Goal: Book appointment/travel/reservation

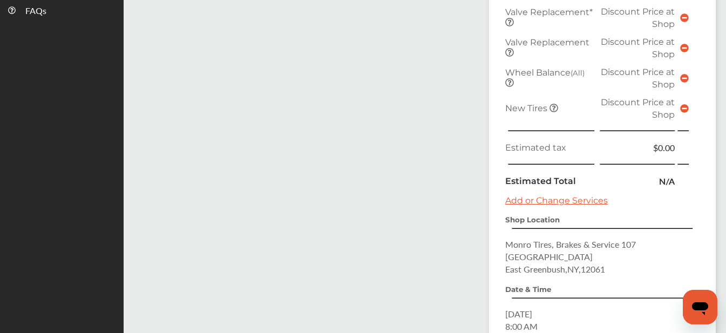
scroll to position [540, 0]
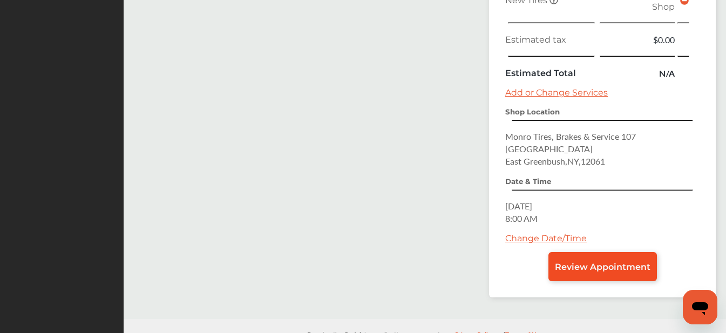
click at [596, 260] on link "Review Appointment" at bounding box center [603, 266] width 109 height 29
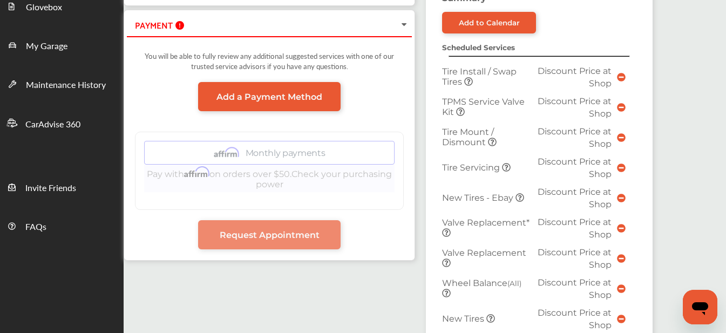
scroll to position [108, 0]
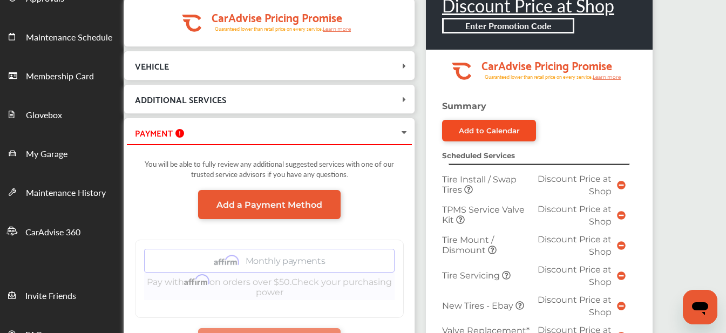
click at [481, 122] on link "Add to Calendar" at bounding box center [489, 131] width 94 height 22
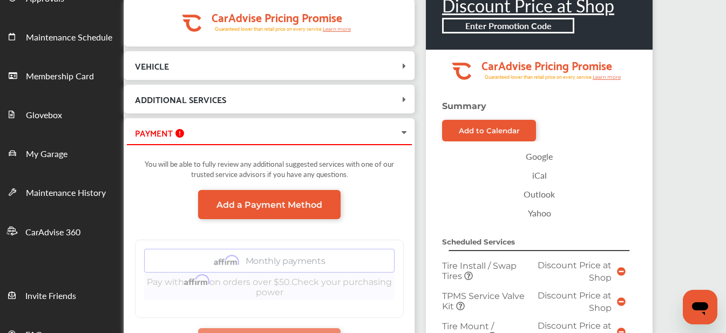
click at [372, 69] on span "VEHICLE" at bounding box center [263, 65] width 272 height 15
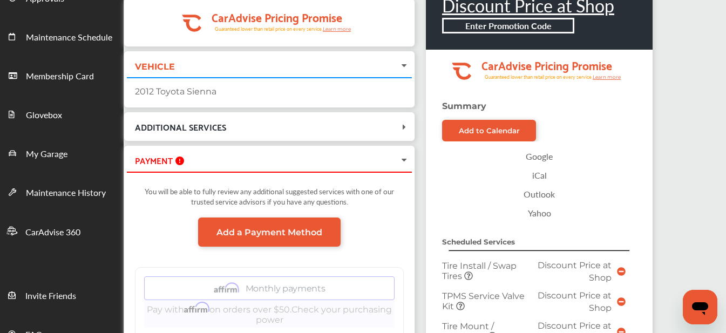
click at [367, 125] on span "ADDITIONAL SERVICES" at bounding box center [263, 126] width 272 height 15
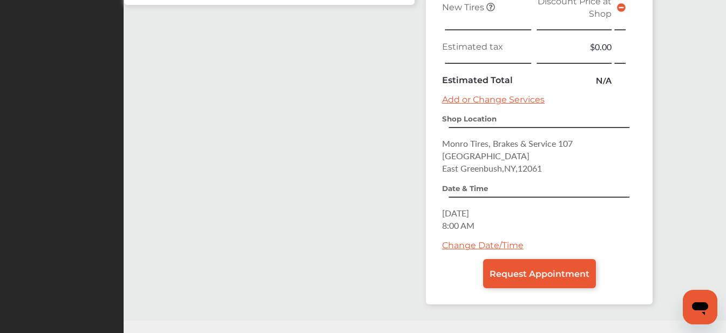
scroll to position [641, 0]
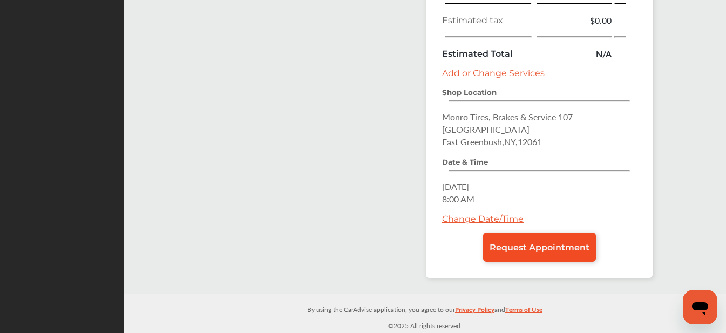
click at [527, 241] on link "Request Appointment" at bounding box center [539, 247] width 113 height 29
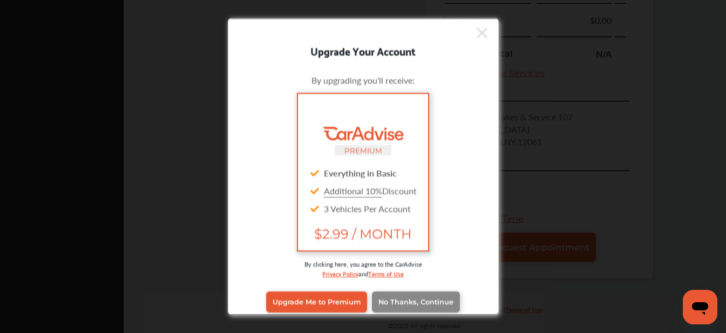
click at [410, 300] on span "No Thanks, Continue" at bounding box center [416, 302] width 75 height 8
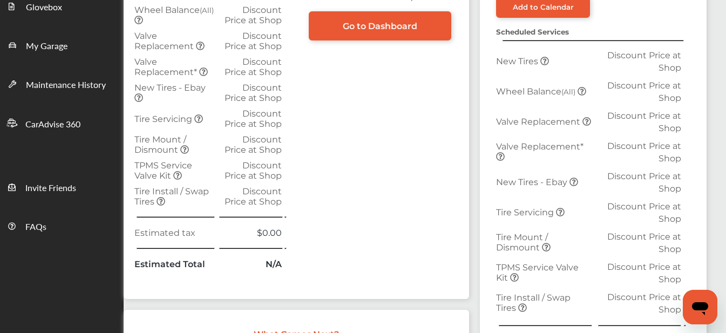
scroll to position [108, 0]
